Goal: Task Accomplishment & Management: Complete application form

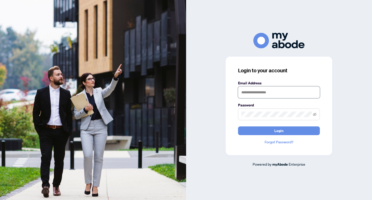
type input "**********"
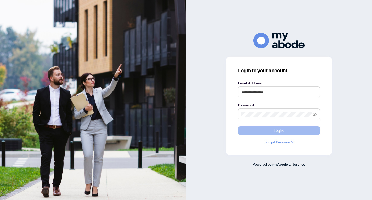
click at [270, 131] on button "Login" at bounding box center [279, 130] width 82 height 9
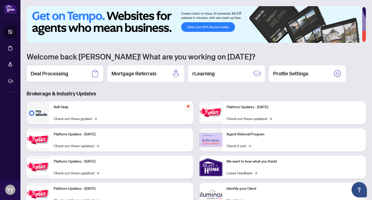
click at [61, 73] on h2 "Deal Processing" at bounding box center [50, 73] width 38 height 7
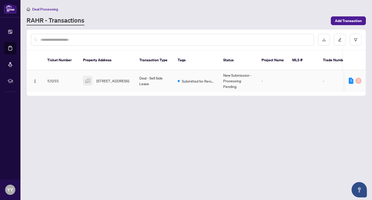
click at [150, 74] on td "Deal - Sell Side Lease" at bounding box center [154, 80] width 38 height 21
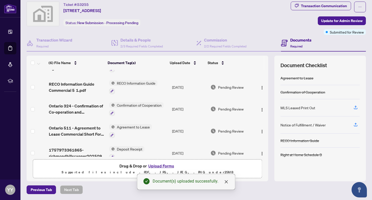
scroll to position [46, 0]
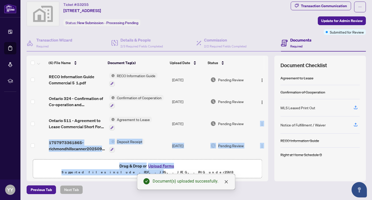
drag, startPoint x: 263, startPoint y: 121, endPoint x: 262, endPoint y: 172, distance: 51.4
click at [262, 172] on div "(6) File Name Document Tag(s) Upload Date Status (6) File Name Document Tag(s) …" at bounding box center [148, 118] width 242 height 125
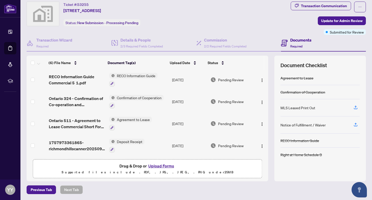
click at [245, 185] on div "Previous Tab Next Tab" at bounding box center [197, 189] width 340 height 9
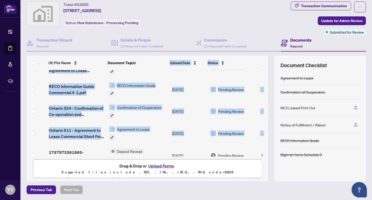
scroll to position [7, 0]
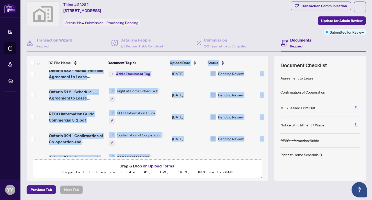
drag, startPoint x: 263, startPoint y: 130, endPoint x: 265, endPoint y: 60, distance: 69.4
click at [265, 60] on div "(6) File Name Document Tag(s) Upload Date Status (6) File Name Document Tag(s) …" at bounding box center [197, 118] width 340 height 125
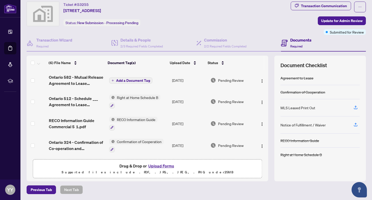
click at [230, 182] on div "Deal Processing / View Transaction Transaction saved a few seconds ago Ticket #…" at bounding box center [197, 93] width 344 height 202
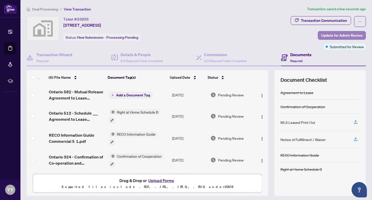
click at [338, 38] on span "Update for Admin Review" at bounding box center [341, 35] width 41 height 8
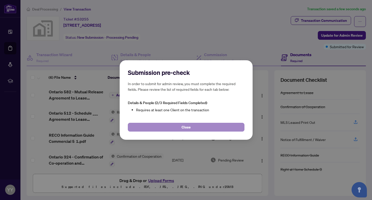
click at [187, 127] on span "Close" at bounding box center [186, 127] width 9 height 8
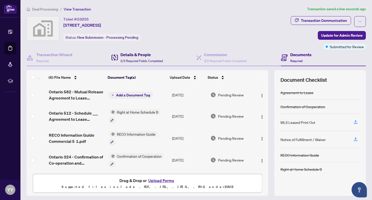
click at [134, 54] on h4 "Details & People" at bounding box center [142, 54] width 42 height 6
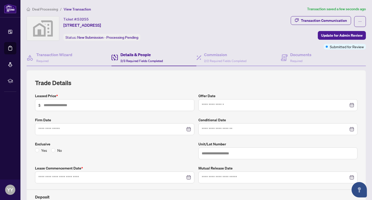
type input "*****"
type input "**********"
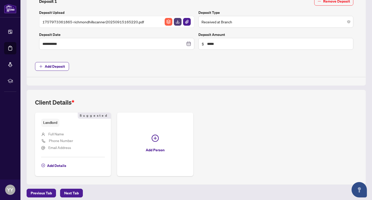
scroll to position [214, 0]
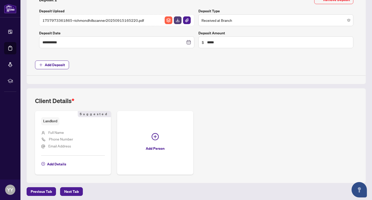
click at [60, 131] on span "Full Name" at bounding box center [56, 132] width 16 height 5
click at [56, 162] on span "Add Details" at bounding box center [56, 164] width 19 height 8
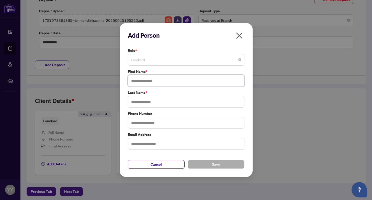
click at [147, 62] on span "Landlord" at bounding box center [186, 60] width 111 height 10
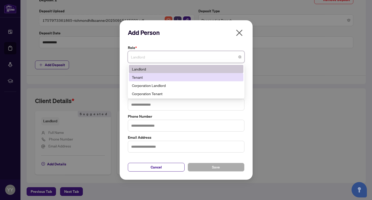
click at [151, 78] on div "Tenant" at bounding box center [186, 77] width 109 height 6
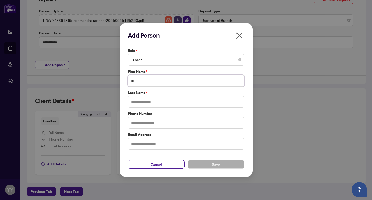
type input "*"
type input "********"
type input "**"
click at [198, 164] on button "Save" at bounding box center [216, 164] width 57 height 9
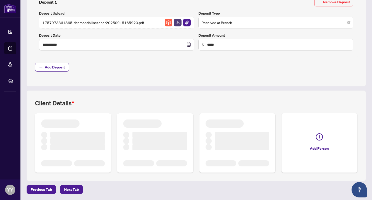
scroll to position [210, 0]
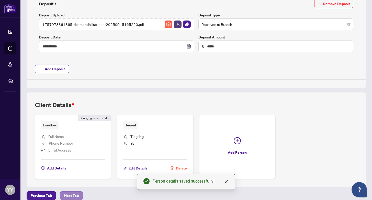
click at [74, 194] on span "Next Tab" at bounding box center [71, 195] width 15 height 8
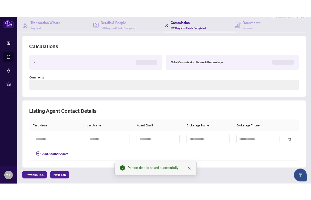
scroll to position [12, 0]
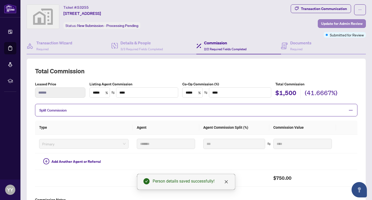
click at [338, 24] on span "Update for Admin Review" at bounding box center [341, 23] width 41 height 8
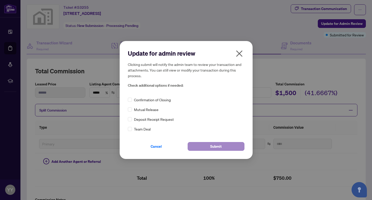
click at [216, 144] on span "Submit" at bounding box center [216, 146] width 12 height 8
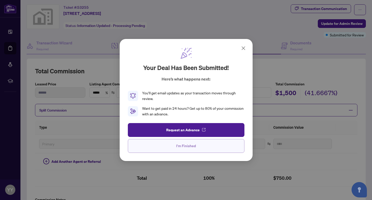
click at [188, 146] on span "I'm Finished" at bounding box center [186, 146] width 20 height 8
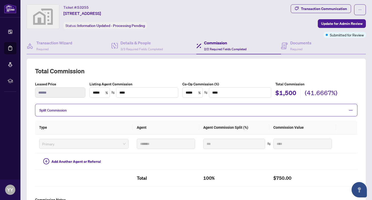
click at [93, 63] on div "Total Commission Leased Price ****** Listing Agent Commission ***** % **** Co-O…" at bounding box center [197, 140] width 340 height 165
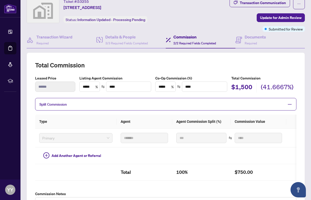
scroll to position [0, 0]
